Goal: Task Accomplishment & Management: Manage account settings

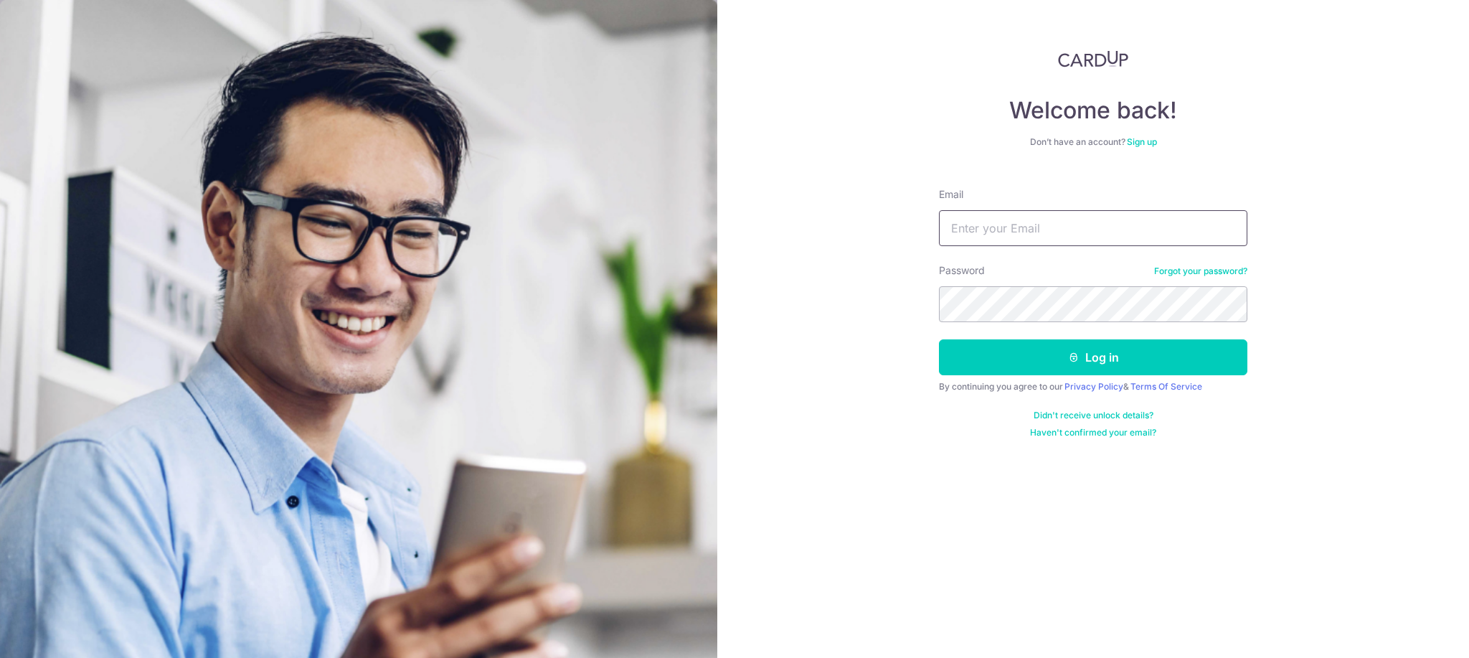
click at [1077, 231] on input "Email" at bounding box center [1093, 228] width 308 height 36
type input "N"
type input "[EMAIL_ADDRESS][DOMAIN_NAME]"
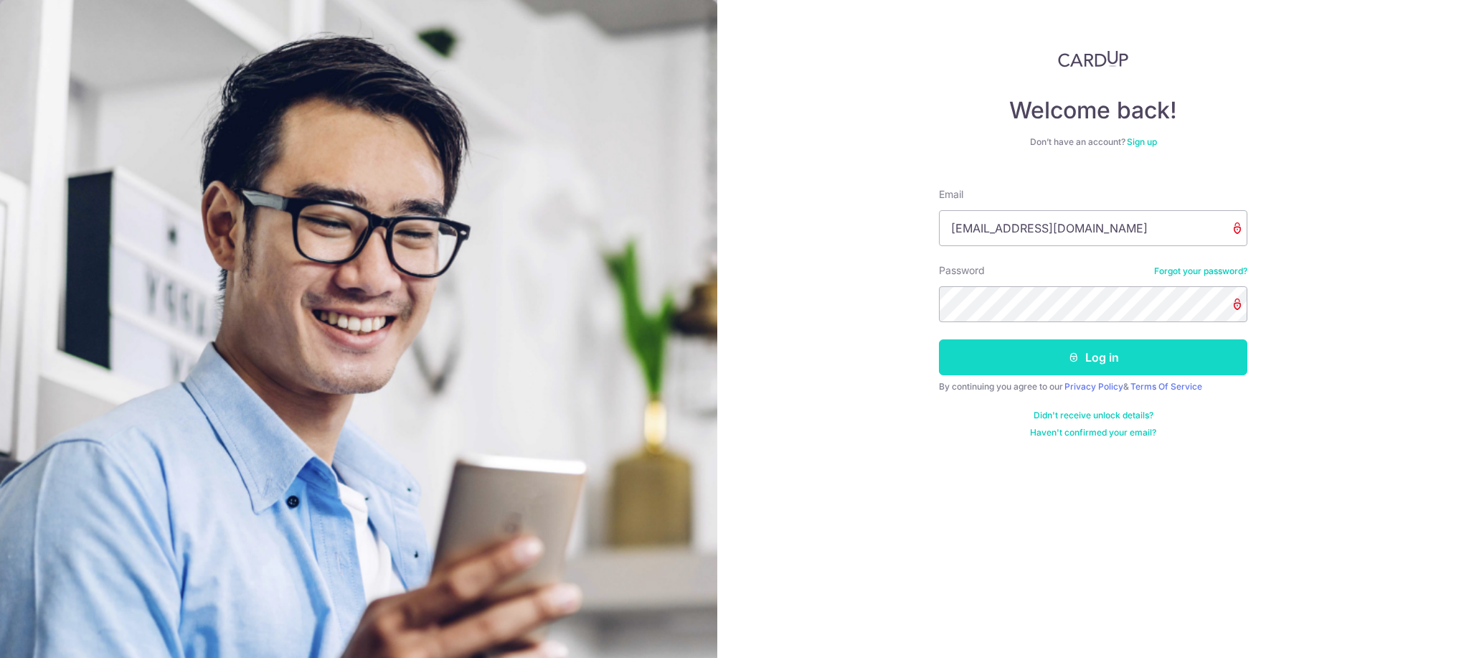
click at [1059, 360] on button "Log in" at bounding box center [1093, 357] width 308 height 36
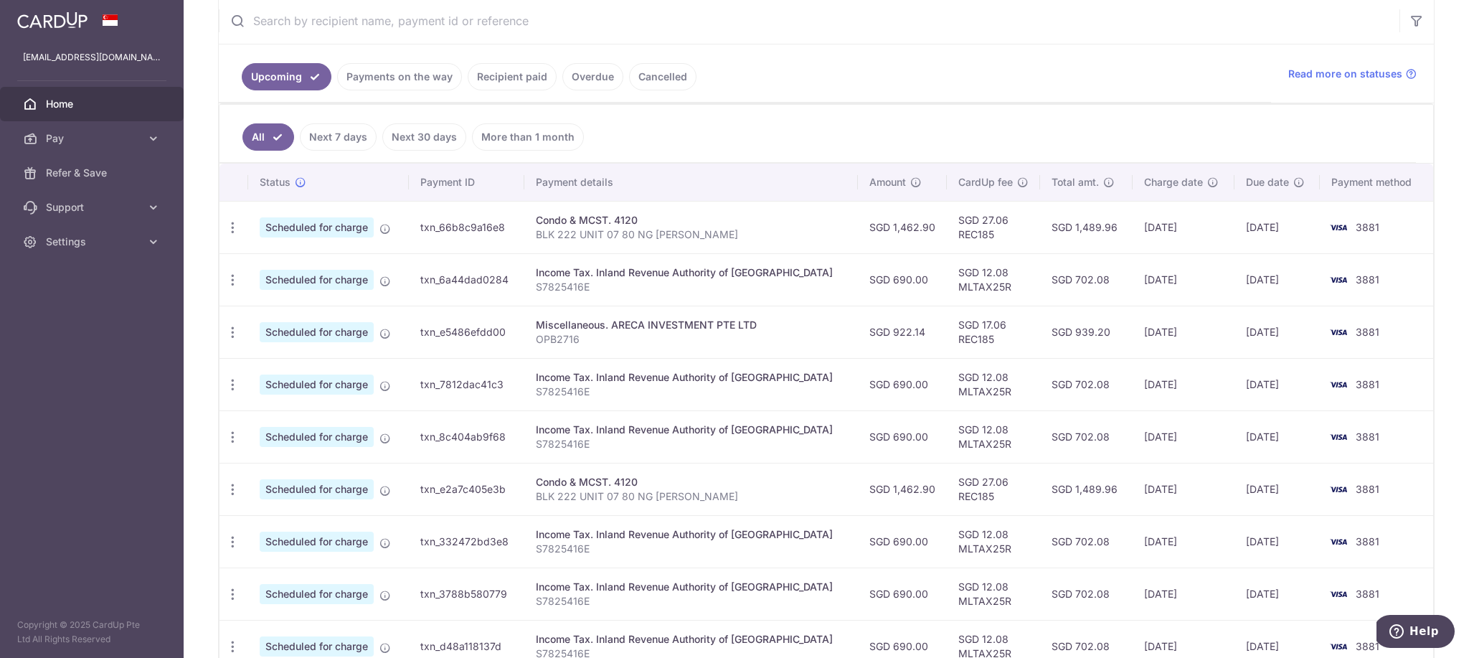
scroll to position [273, 0]
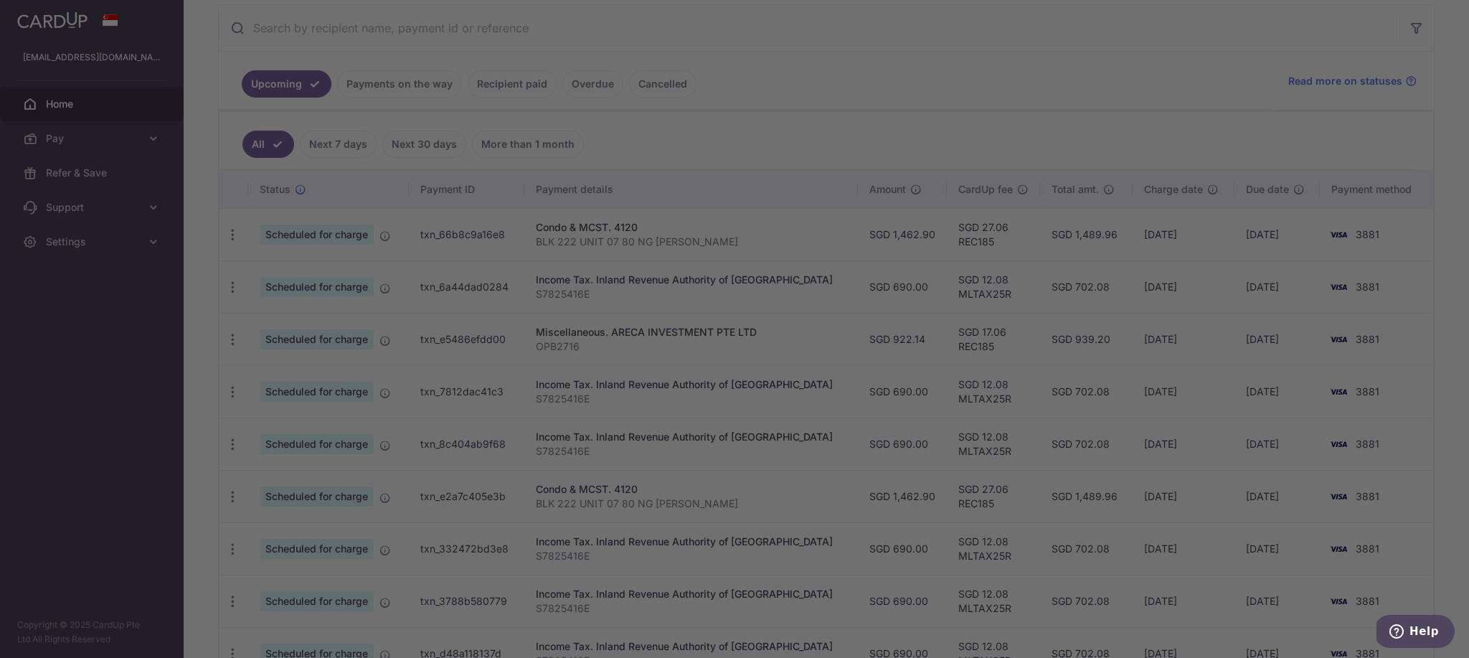
click at [500, 83] on div at bounding box center [741, 332] width 1483 height 664
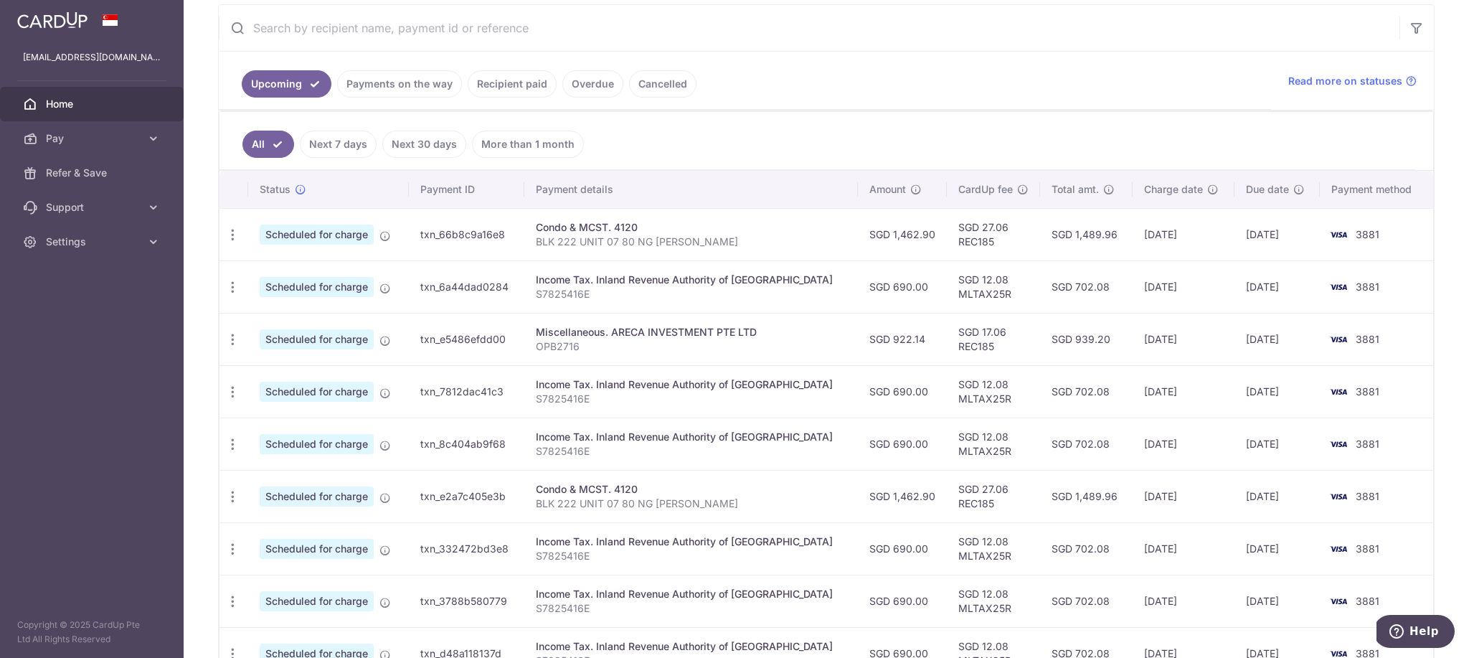
click at [516, 85] on link "Recipient paid" at bounding box center [512, 83] width 89 height 27
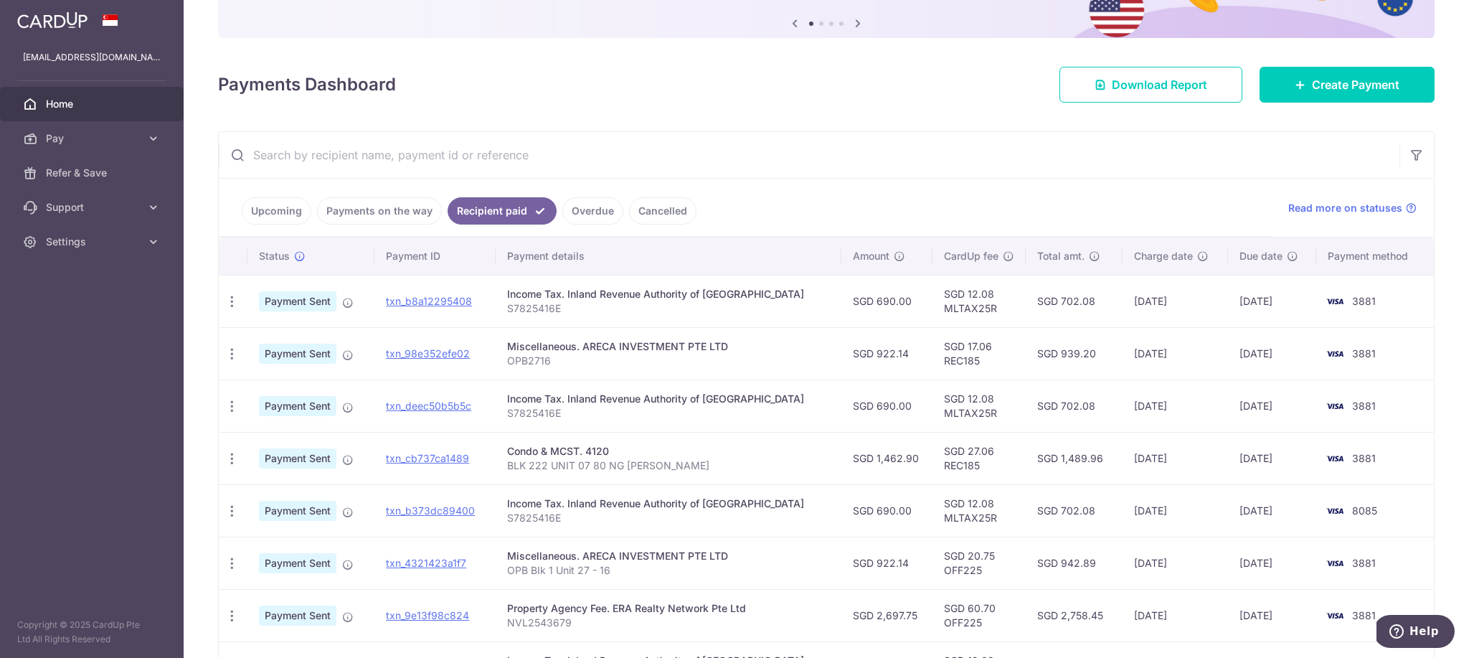
scroll to position [206, 0]
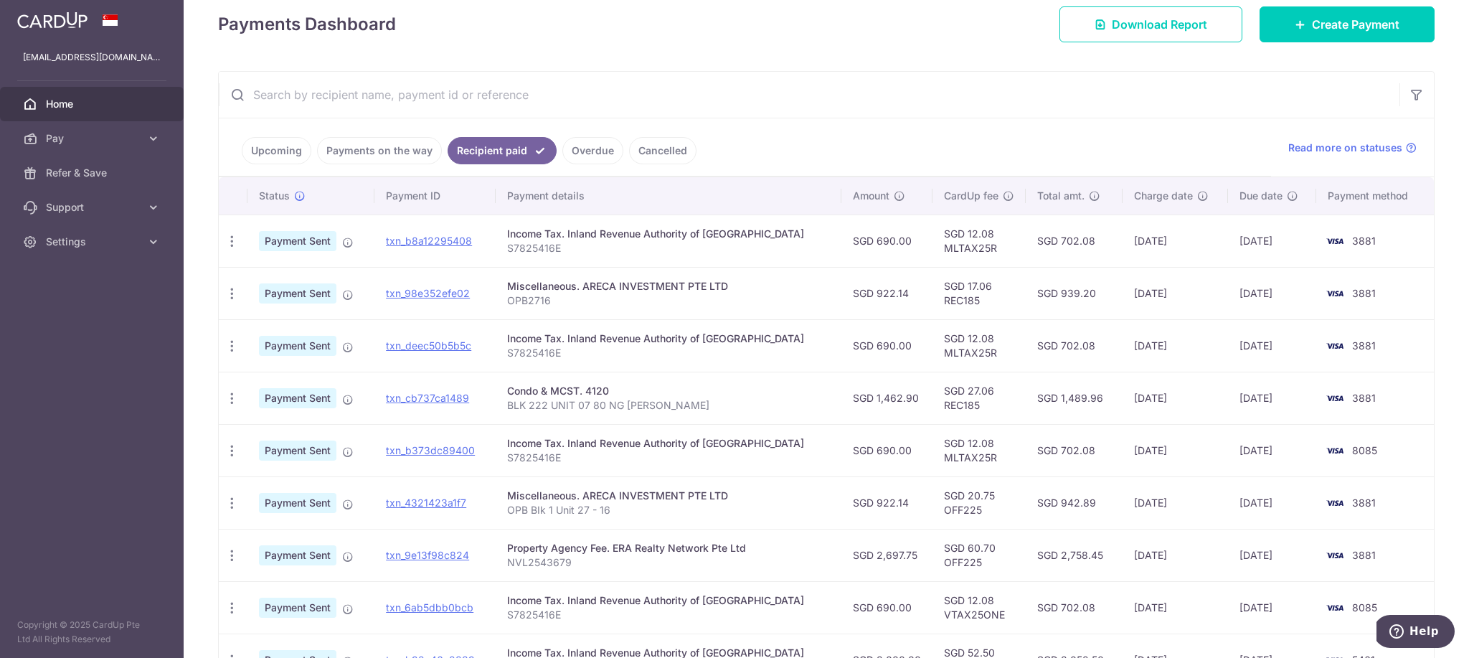
drag, startPoint x: 1104, startPoint y: 293, endPoint x: 1348, endPoint y: 288, distance: 244.6
click at [1348, 288] on tr "PDF Receipt Payment Sent txn_98e352efe02 Miscellaneous. ARECA INVESTMENT PTE LT…" at bounding box center [826, 293] width 1215 height 52
drag, startPoint x: 793, startPoint y: 288, endPoint x: 993, endPoint y: 345, distance: 208.9
click at [993, 345] on tbody "PDF Receipt Payment Sent txn_b8a12295408 Income Tax. Inland Revenue Authority o…" at bounding box center [826, 476] width 1215 height 524
click at [987, 351] on td "SGD 12.08 MLTAX25R" at bounding box center [978, 345] width 93 height 52
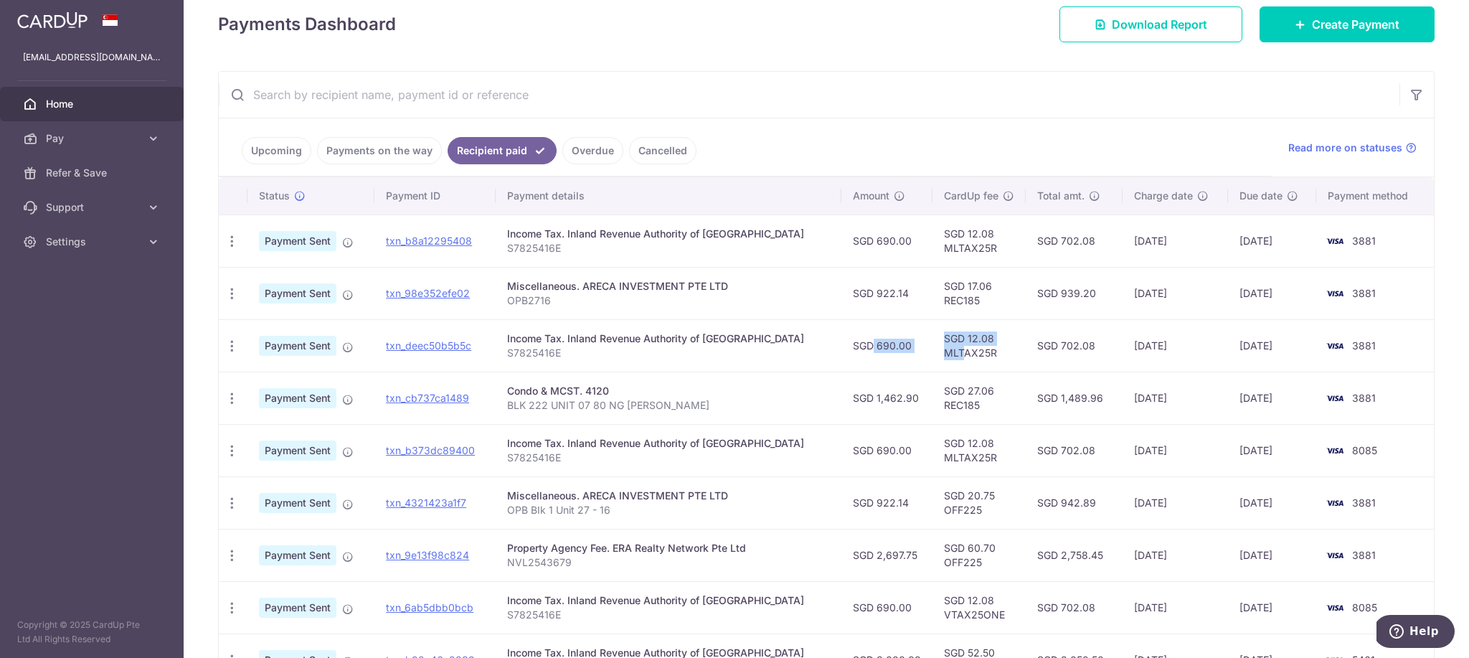
drag, startPoint x: 826, startPoint y: 348, endPoint x: 940, endPoint y: 348, distance: 114.0
click at [940, 348] on tr "PDF Receipt Payment Sent txn_deec50b5b5c Income Tax. Inland Revenue Authority o…" at bounding box center [826, 345] width 1215 height 52
drag, startPoint x: 828, startPoint y: 293, endPoint x: 968, endPoint y: 300, distance: 140.8
click at [968, 300] on tr "PDF Receipt Payment Sent txn_98e352efe02 Miscellaneous. ARECA INVESTMENT PTE LT…" at bounding box center [826, 293] width 1215 height 52
drag, startPoint x: 828, startPoint y: 243, endPoint x: 980, endPoint y: 252, distance: 153.0
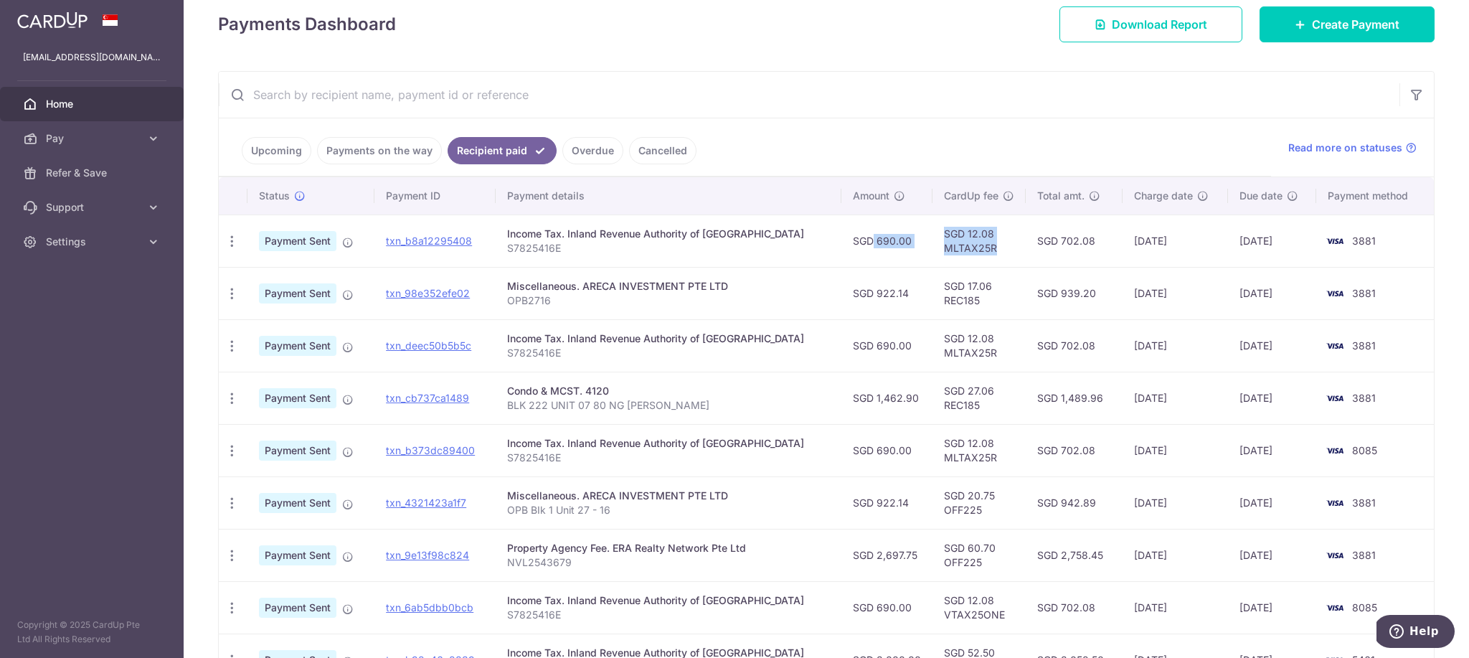
click at [980, 252] on tr "PDF Receipt Payment Sent txn_b8a12295408 Income Tax. Inland Revenue Authority o…" at bounding box center [826, 240] width 1215 height 52
click at [932, 252] on td "SGD 12.08 MLTAX25R" at bounding box center [978, 240] width 93 height 52
